Goal: Task Accomplishment & Management: Manage account settings

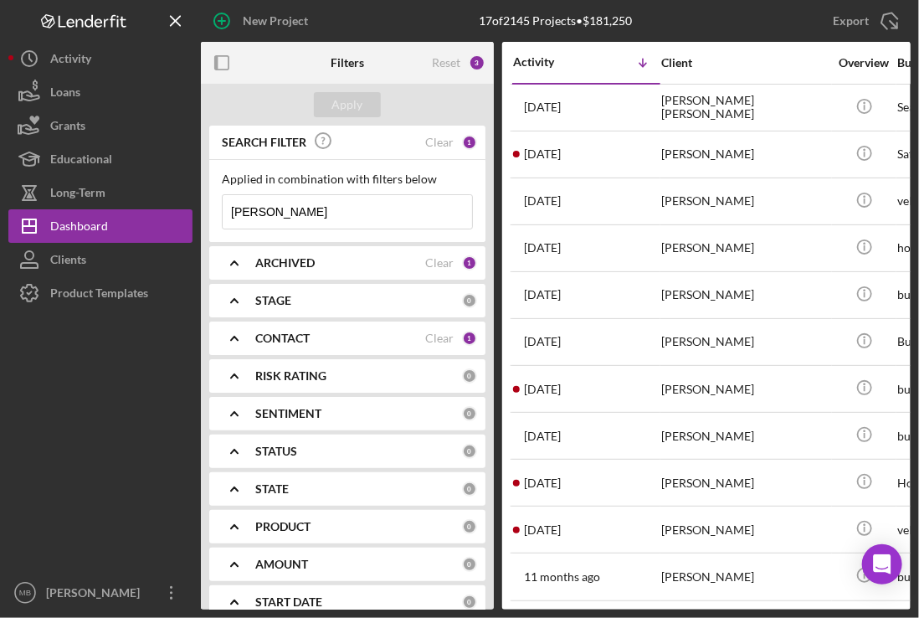
click at [312, 219] on input "[PERSON_NAME]" at bounding box center [348, 211] width 250 height 33
type input "d"
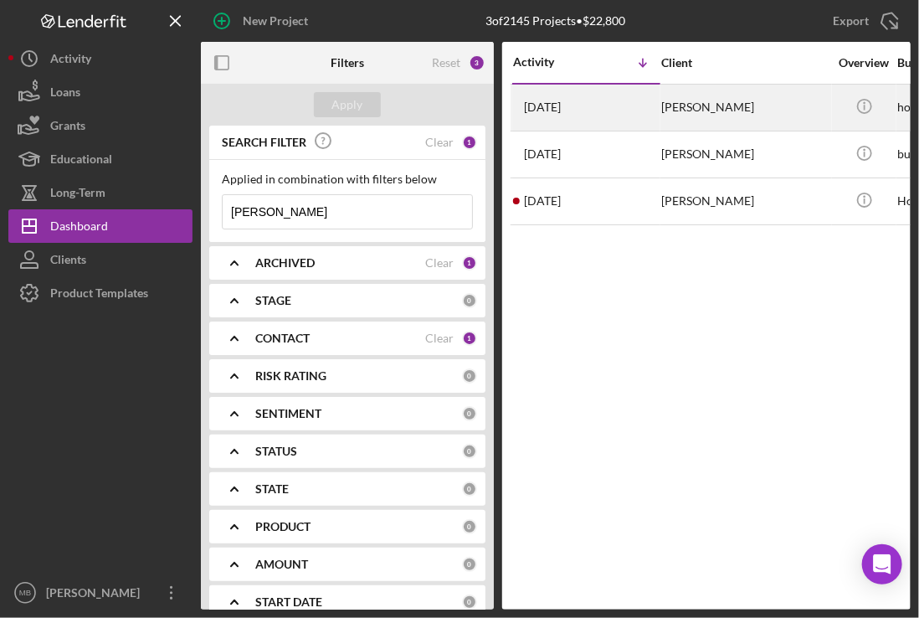
type input "kyle"
click at [680, 111] on div "Kyle Murphy" at bounding box center [745, 107] width 167 height 44
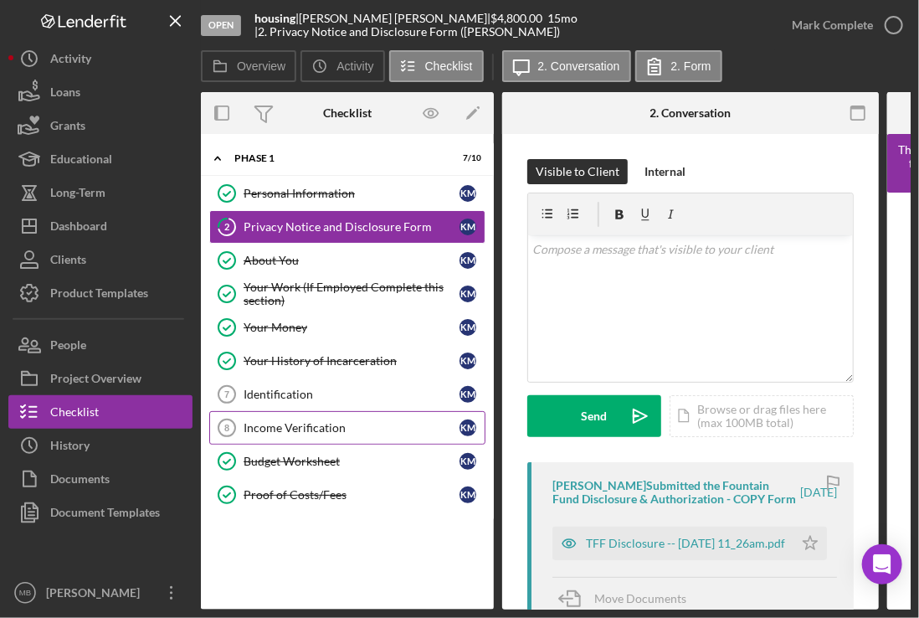
click at [317, 421] on div "Income Verification" at bounding box center [352, 427] width 216 height 13
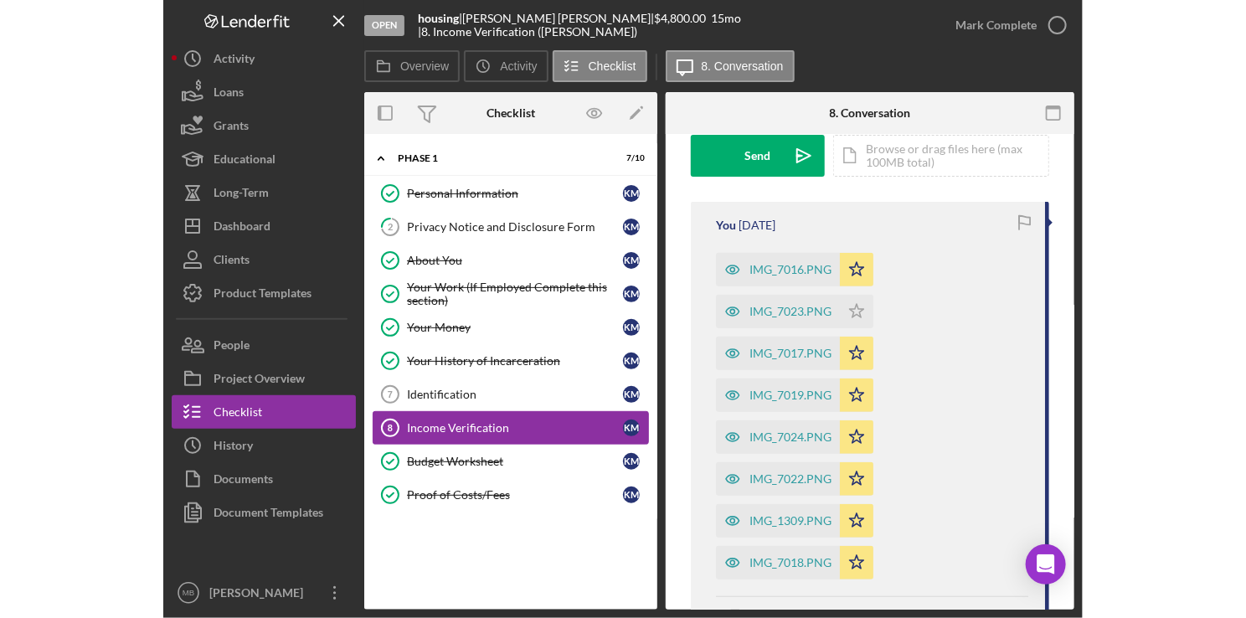
scroll to position [261, 0]
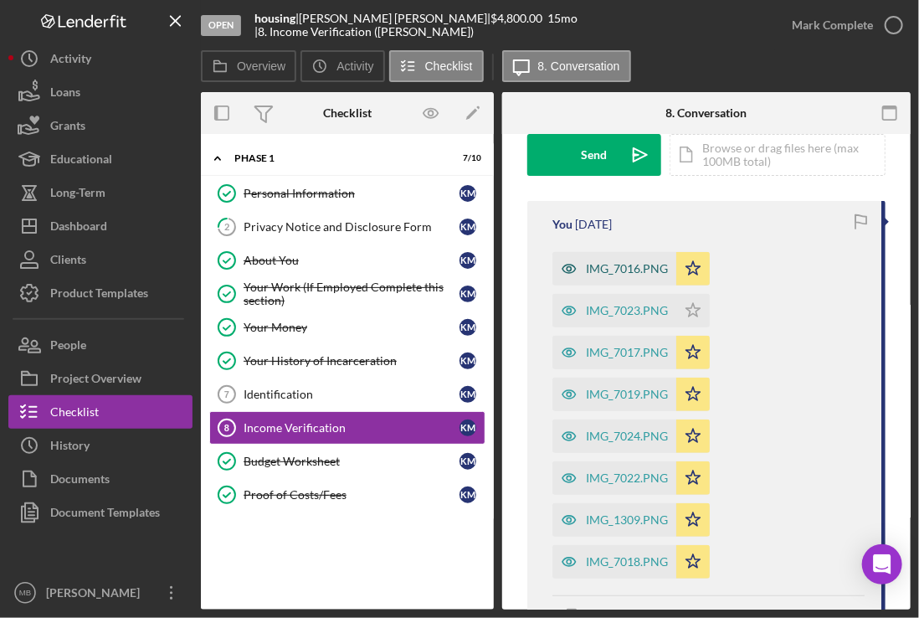
click at [620, 270] on div "IMG_7016.PNG" at bounding box center [627, 268] width 82 height 13
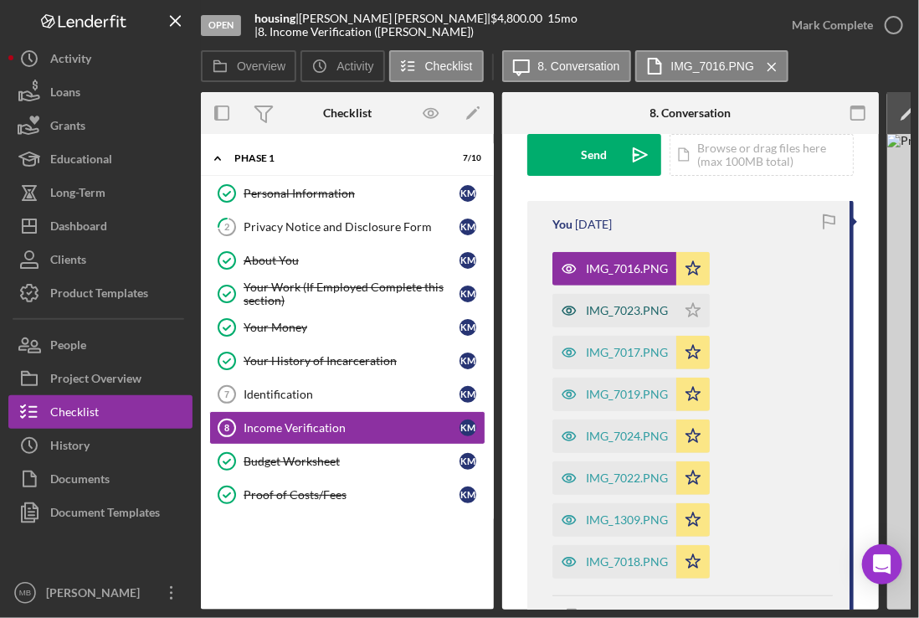
click at [616, 297] on div "IMG_7023.PNG" at bounding box center [615, 310] width 124 height 33
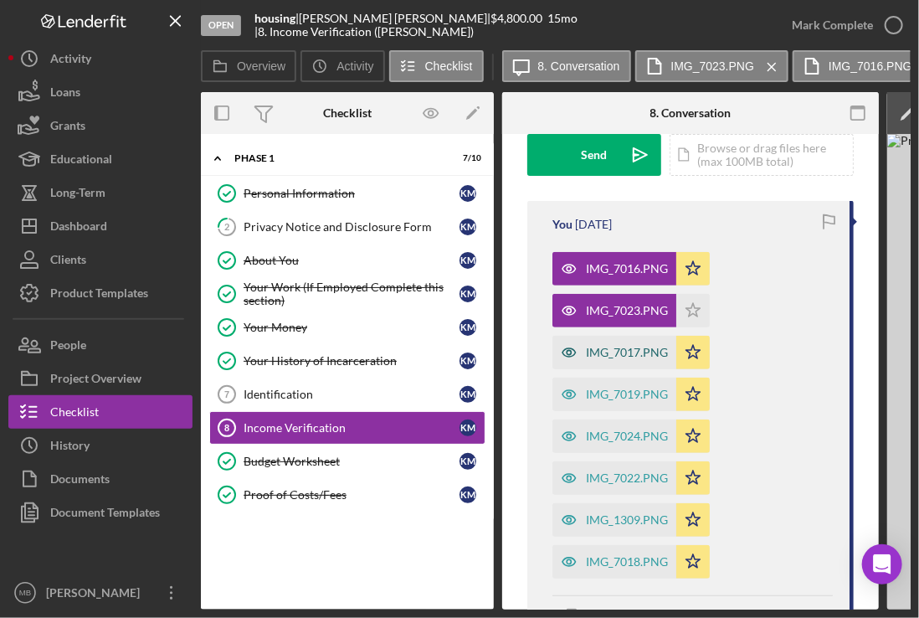
click at [621, 361] on div "IMG_7017.PNG" at bounding box center [615, 352] width 124 height 33
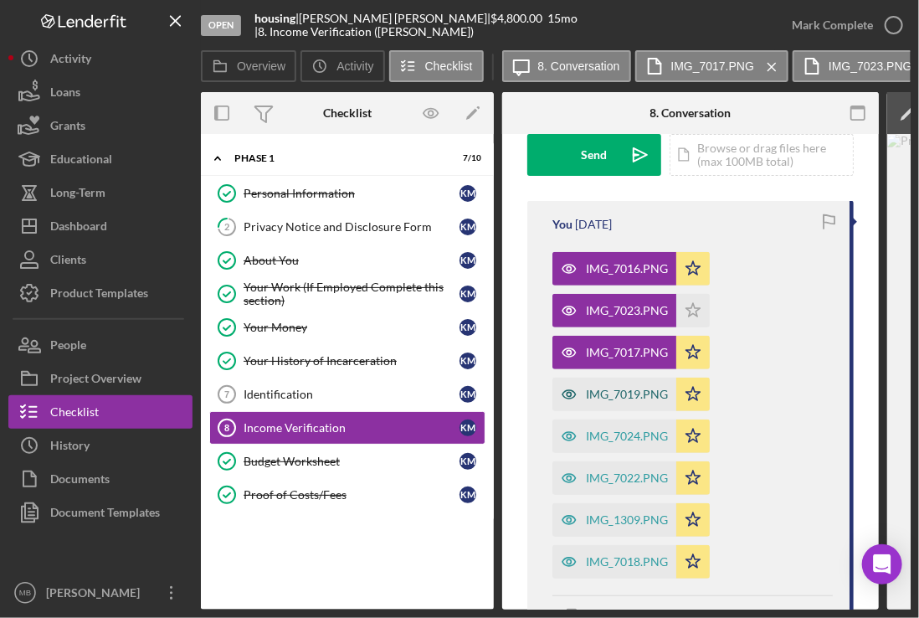
click at [619, 397] on div "IMG_7019.PNG" at bounding box center [627, 394] width 82 height 13
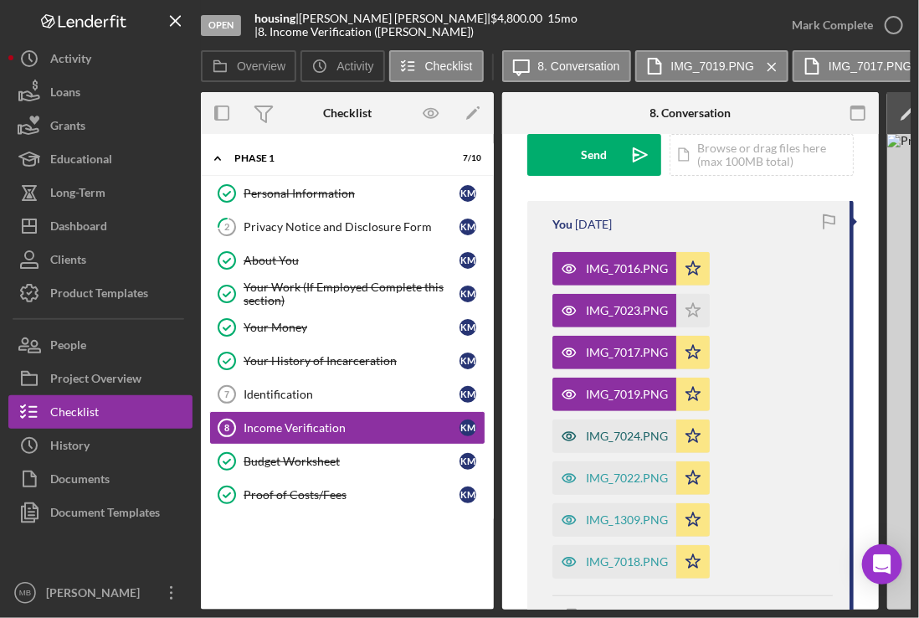
click at [618, 427] on div "IMG_7024.PNG" at bounding box center [615, 436] width 124 height 33
click at [621, 461] on div "IMG_7022.PNG" at bounding box center [615, 477] width 124 height 33
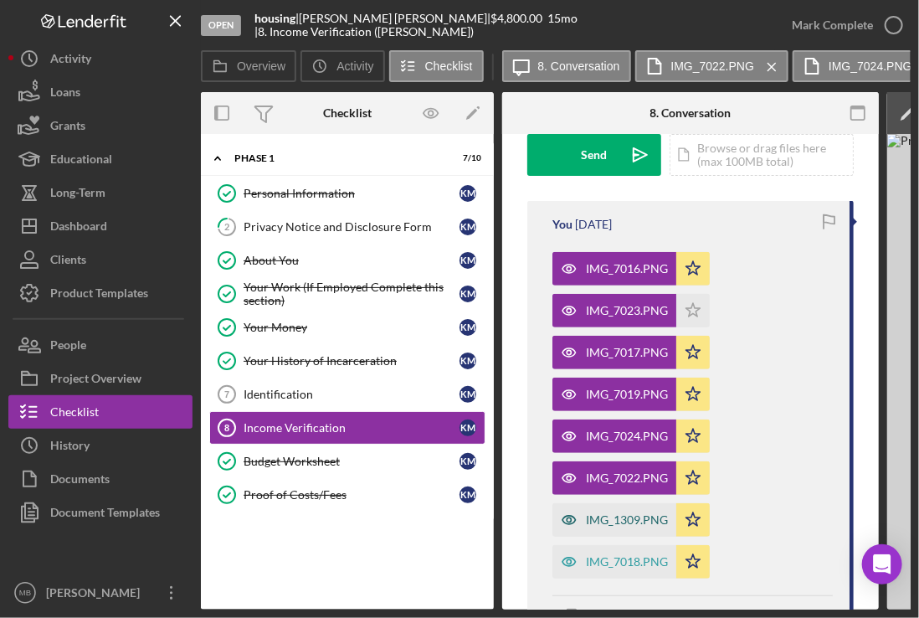
click at [626, 517] on div "IMG_1309.PNG" at bounding box center [627, 519] width 82 height 13
click at [631, 556] on div "IMG_7018.PNG" at bounding box center [627, 561] width 82 height 13
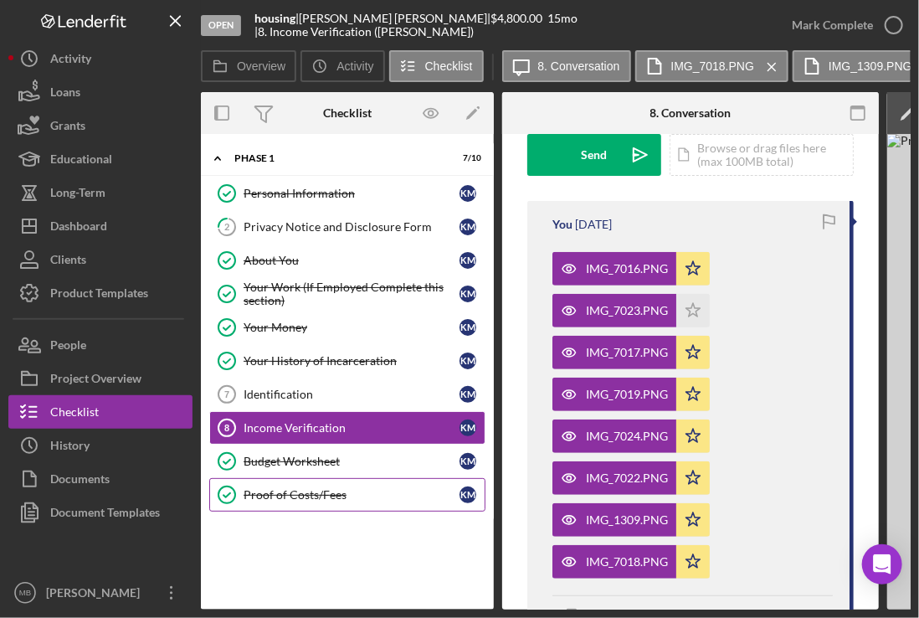
click at [301, 488] on div "Proof of Costs/Fees" at bounding box center [352, 494] width 216 height 13
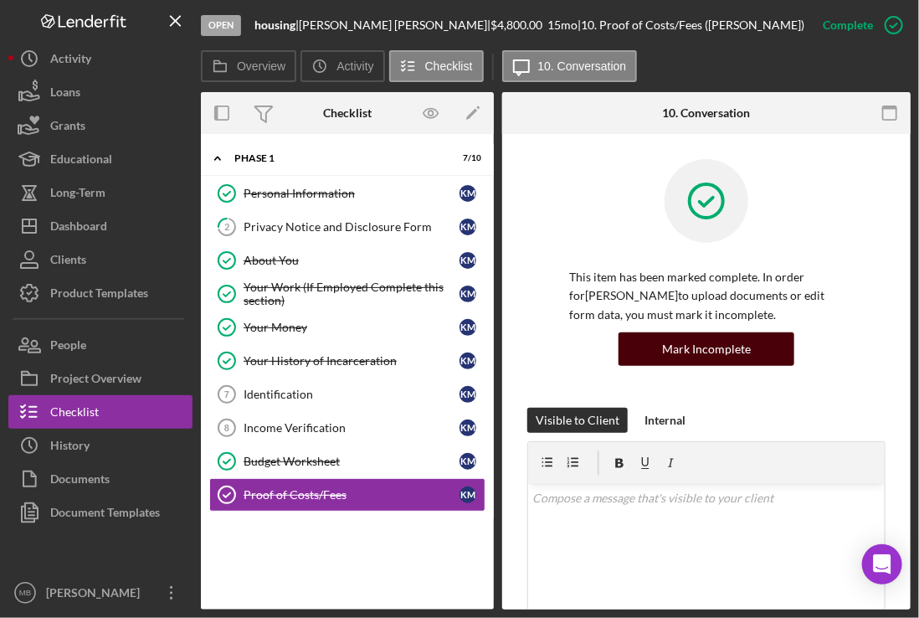
click at [724, 352] on div "Mark Incomplete" at bounding box center [706, 348] width 89 height 33
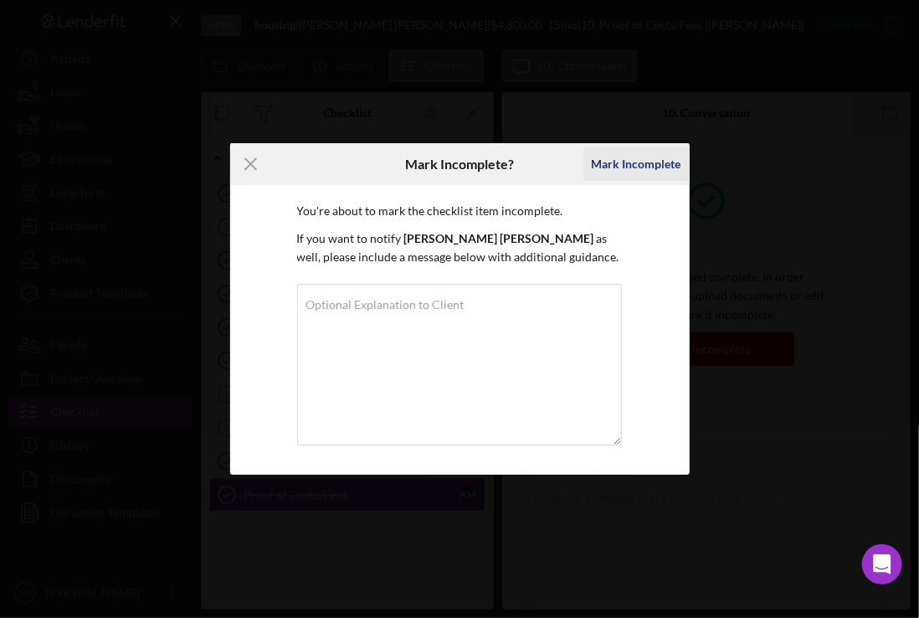
click at [645, 157] on div "Mark Incomplete" at bounding box center [637, 163] width 90 height 33
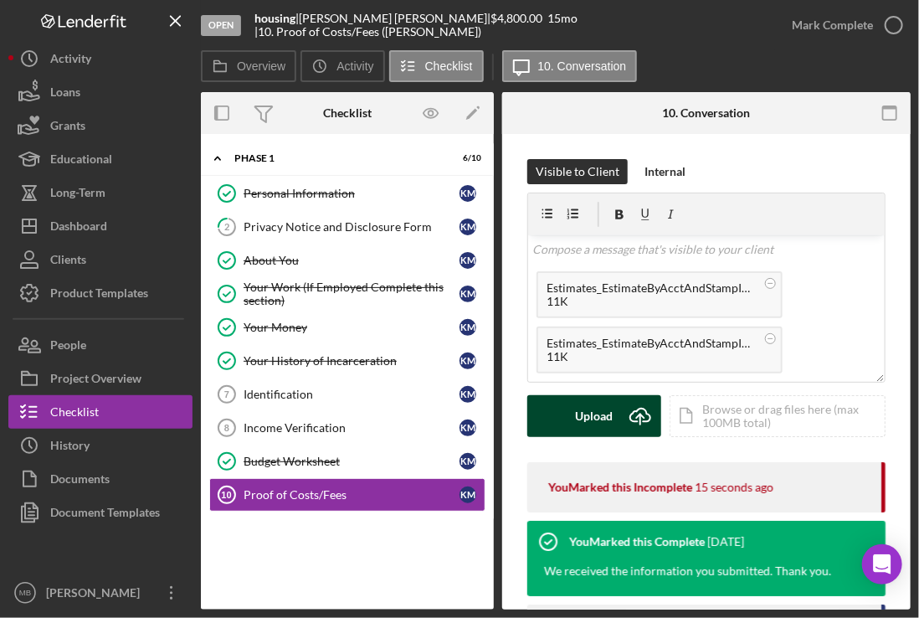
click at [600, 418] on div "Upload" at bounding box center [595, 416] width 38 height 42
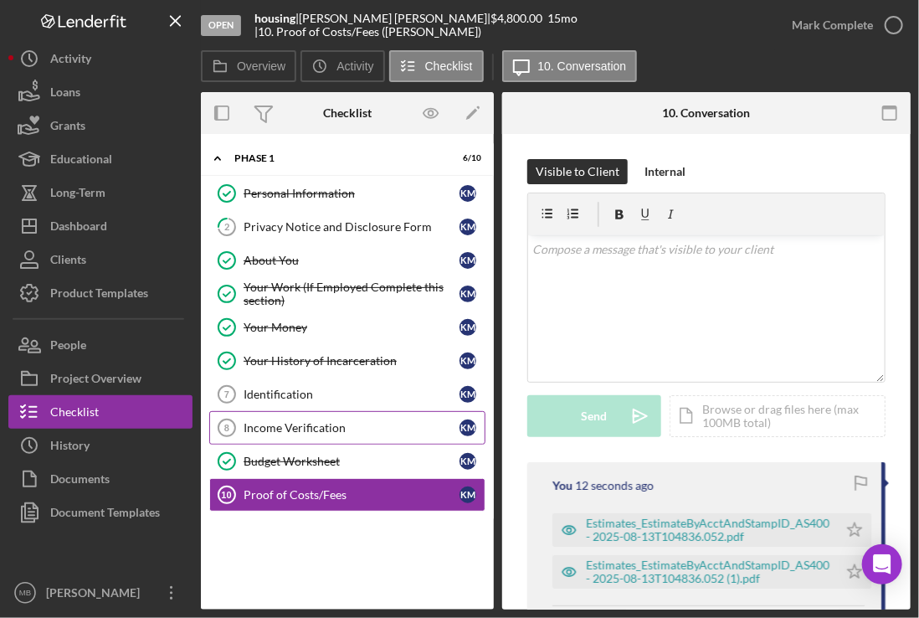
click at [371, 411] on link "Income Verification 8 Income Verification K M" at bounding box center [347, 427] width 276 height 33
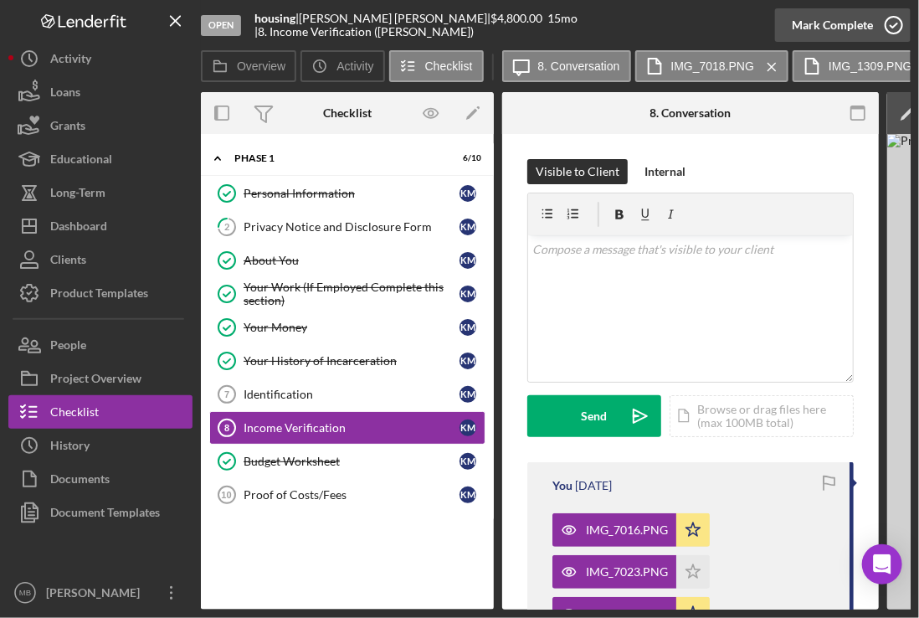
click at [895, 28] on icon "button" at bounding box center [894, 25] width 42 height 42
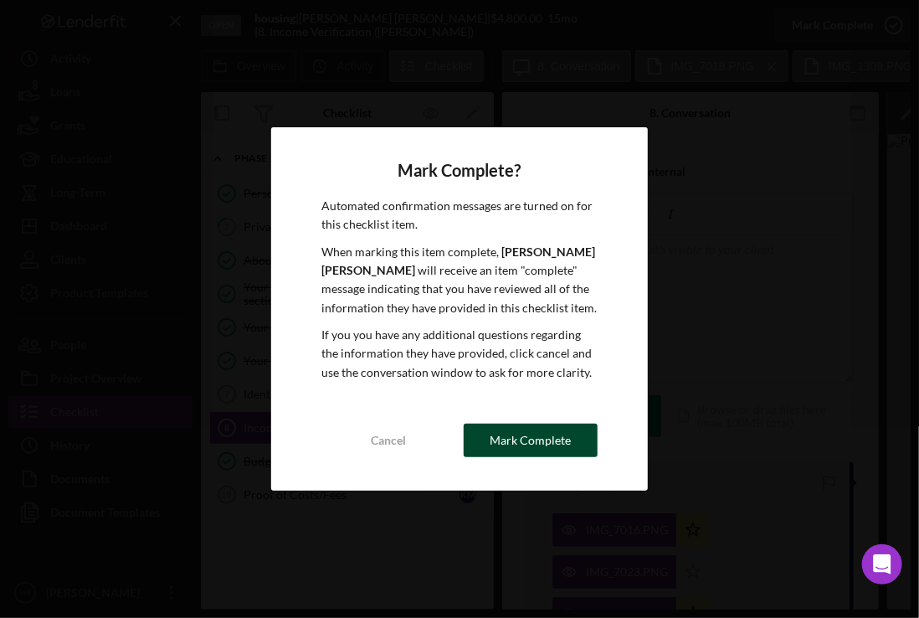
click at [546, 434] on div "Mark Complete" at bounding box center [530, 440] width 81 height 33
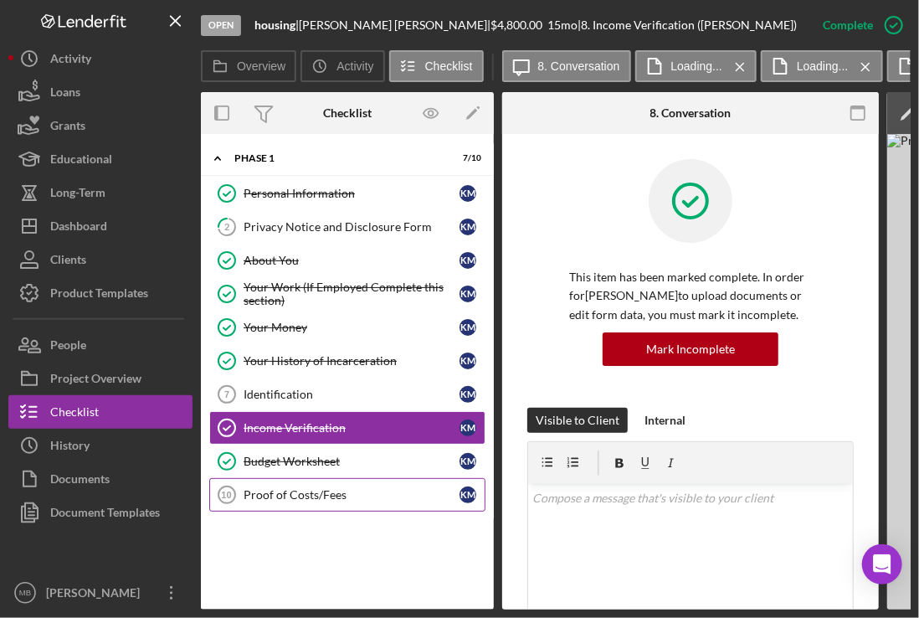
click at [326, 490] on div "Proof of Costs/Fees" at bounding box center [352, 494] width 216 height 13
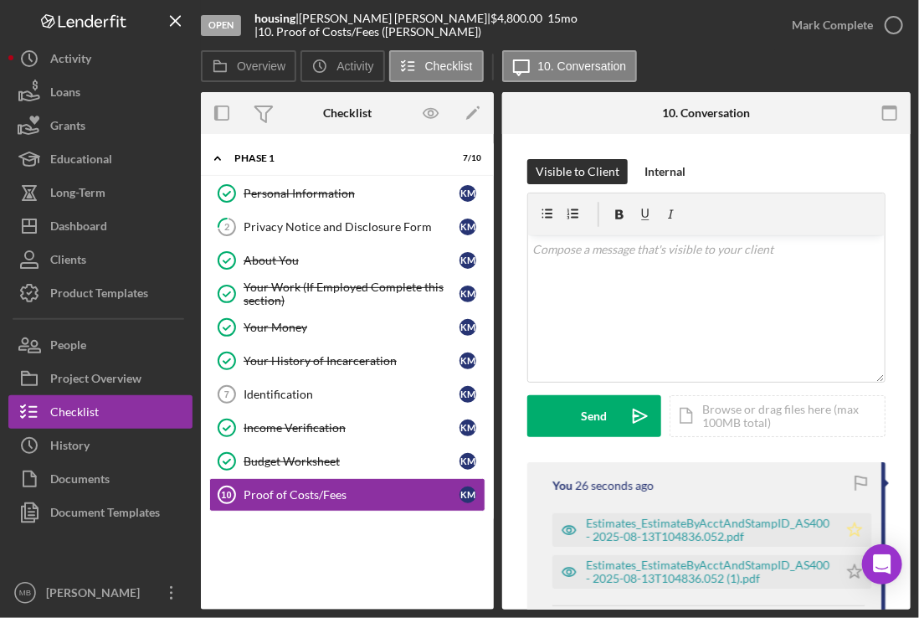
click at [851, 528] on icon "Icon/Star" at bounding box center [854, 529] width 33 height 33
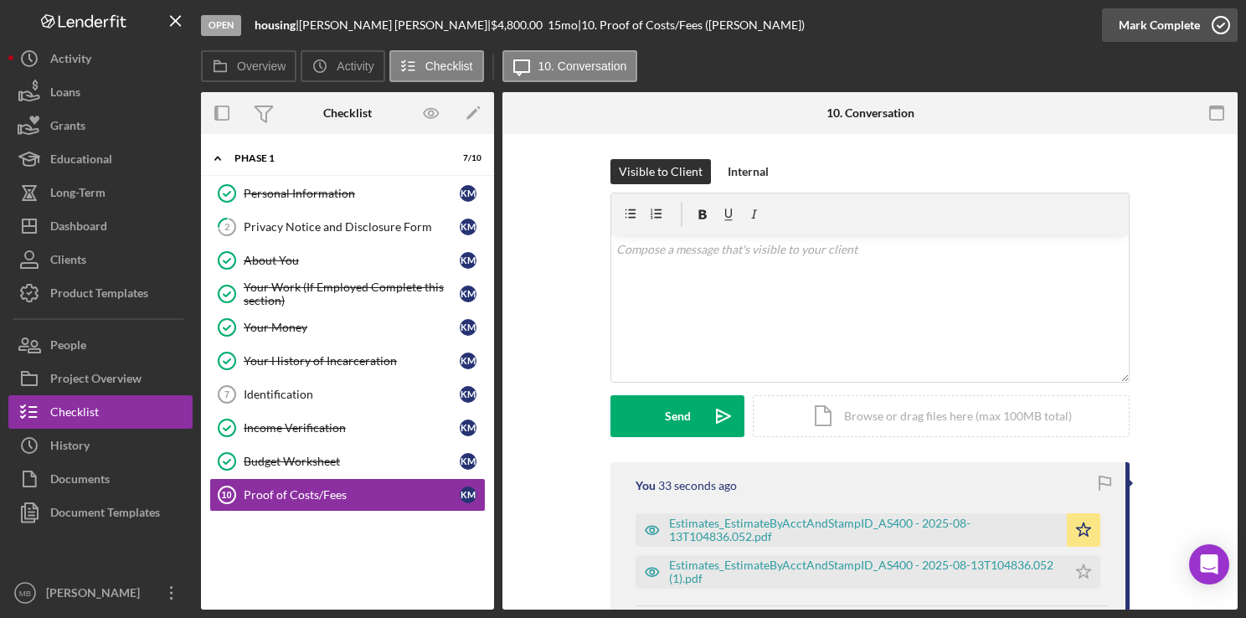
click at [919, 27] on icon "button" at bounding box center [1221, 25] width 42 height 42
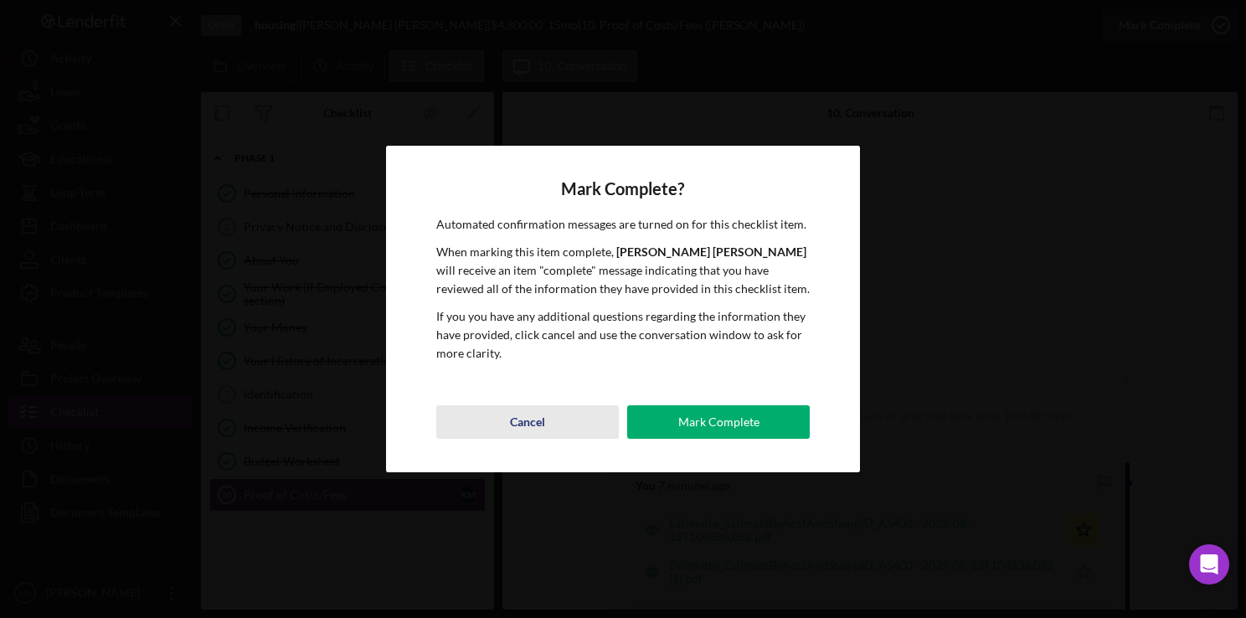
click at [534, 421] on div "Cancel" at bounding box center [527, 421] width 35 height 33
